Goal: Navigation & Orientation: Find specific page/section

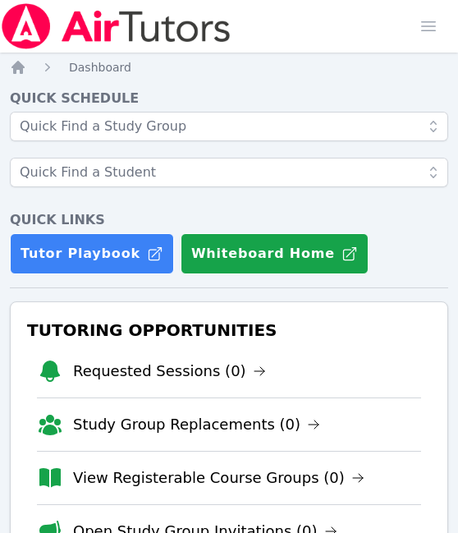
click at [330, 361] on li "Requested Sessions (0)" at bounding box center [229, 371] width 384 height 53
